Goal: Navigation & Orientation: Find specific page/section

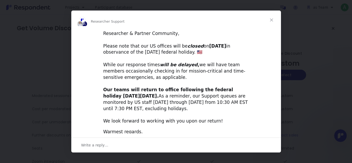
click at [270, 18] on span "Close" at bounding box center [271, 19] width 19 height 19
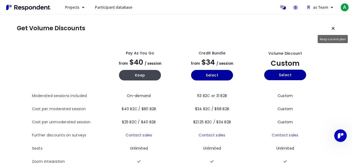
click at [331, 28] on button "Keep current plan" at bounding box center [333, 28] width 10 height 10
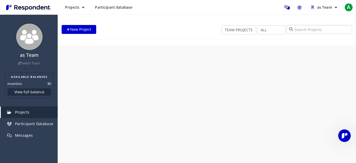
click at [334, 28] on input "search" at bounding box center [320, 29] width 66 height 9
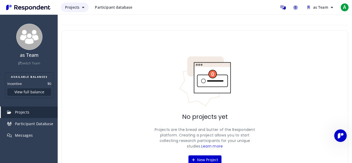
click at [82, 6] on icon "Main navigation" at bounding box center [83, 8] width 2 height 4
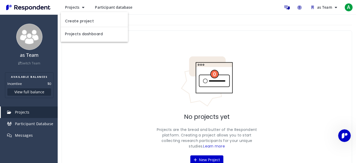
click at [119, 7] on md-backdrop at bounding box center [178, 81] width 356 height 163
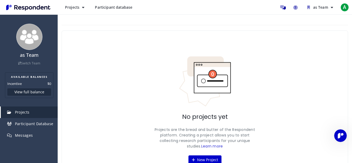
click at [133, 7] on link "Participant database" at bounding box center [114, 7] width 46 height 9
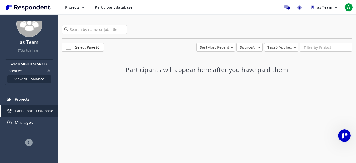
scroll to position [20, 0]
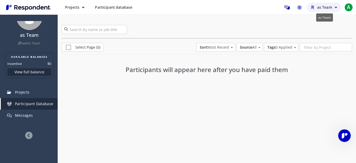
click at [335, 10] on button "as Team" at bounding box center [324, 7] width 34 height 9
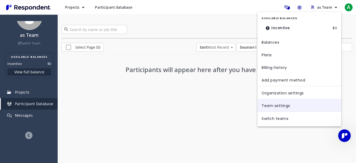
click at [274, 108] on link "Team settings" at bounding box center [300, 105] width 84 height 13
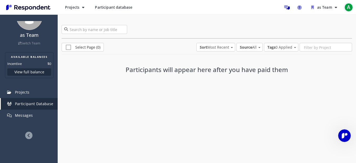
click at [350, 4] on span "A" at bounding box center [349, 7] width 8 height 8
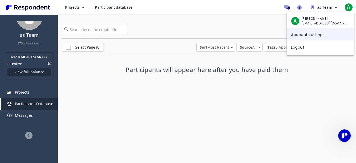
click at [312, 35] on link "Account settings" at bounding box center [320, 34] width 67 height 13
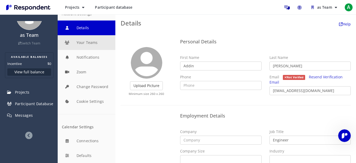
click at [78, 47] on button "Your Teams" at bounding box center [87, 42] width 58 height 15
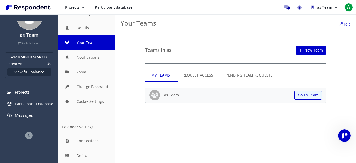
click at [18, 9] on img "Main navigation" at bounding box center [28, 7] width 48 height 9
click at [36, 10] on img "Main navigation" at bounding box center [28, 7] width 48 height 9
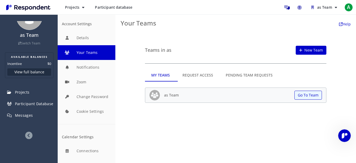
click at [111, 7] on span "Participant database" at bounding box center [114, 7] width 38 height 5
click at [78, 9] on span "Projects" at bounding box center [72, 7] width 14 height 5
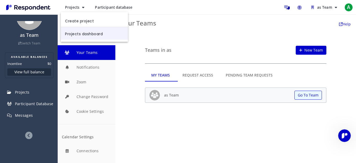
click at [86, 37] on link "Projects dashboard" at bounding box center [94, 33] width 67 height 13
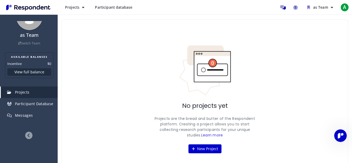
scroll to position [27, 0]
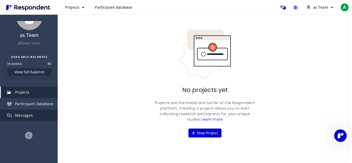
click at [22, 115] on span "Messages" at bounding box center [24, 115] width 18 height 5
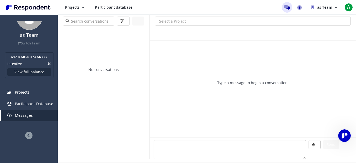
click at [342, 9] on ul "as Team A" at bounding box center [318, 7] width 72 height 10
click at [328, 4] on button "as Team" at bounding box center [324, 7] width 34 height 9
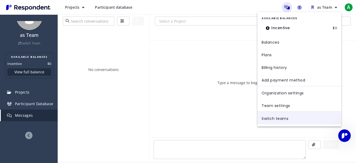
click at [275, 118] on link "Switch teams" at bounding box center [300, 118] width 84 height 13
